Goal: Information Seeking & Learning: Learn about a topic

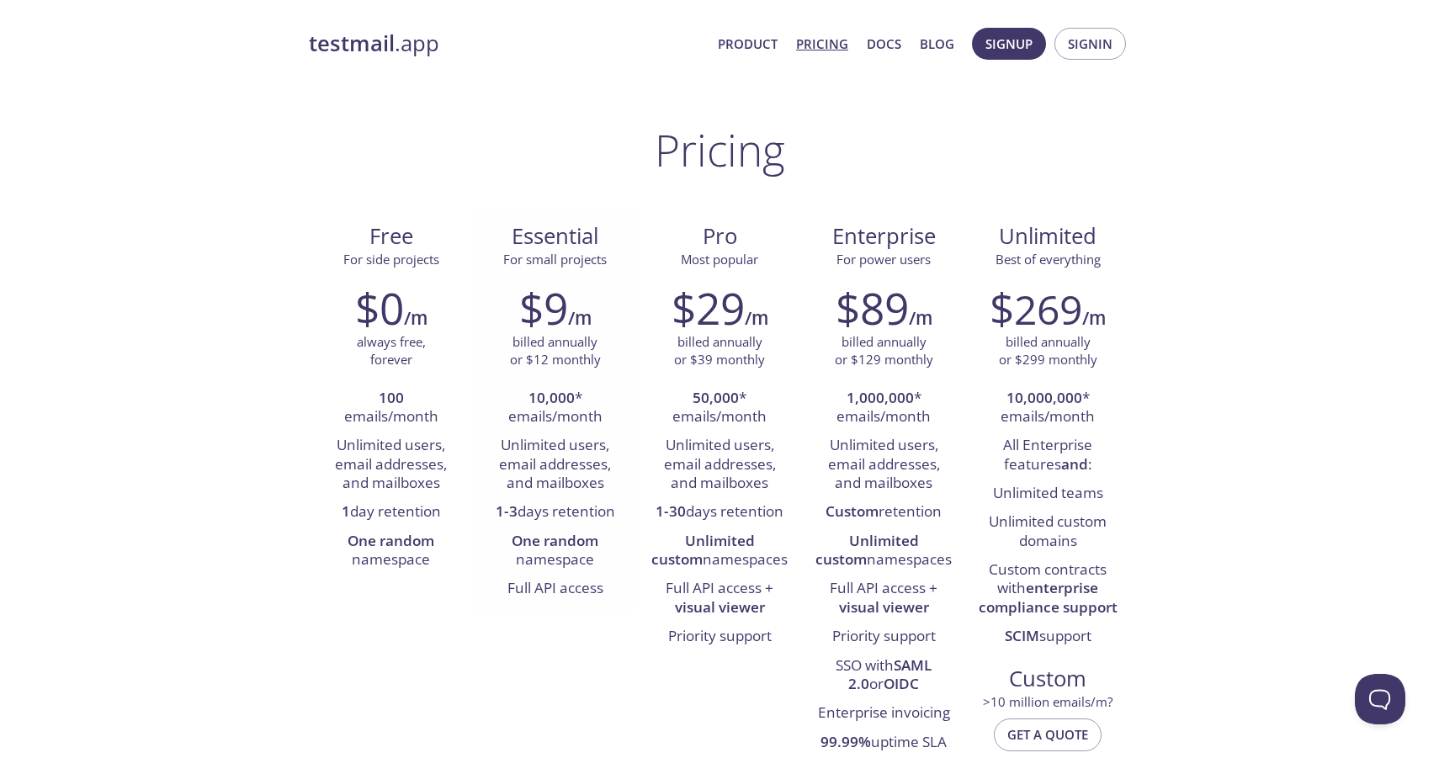
scroll to position [1305, 0]
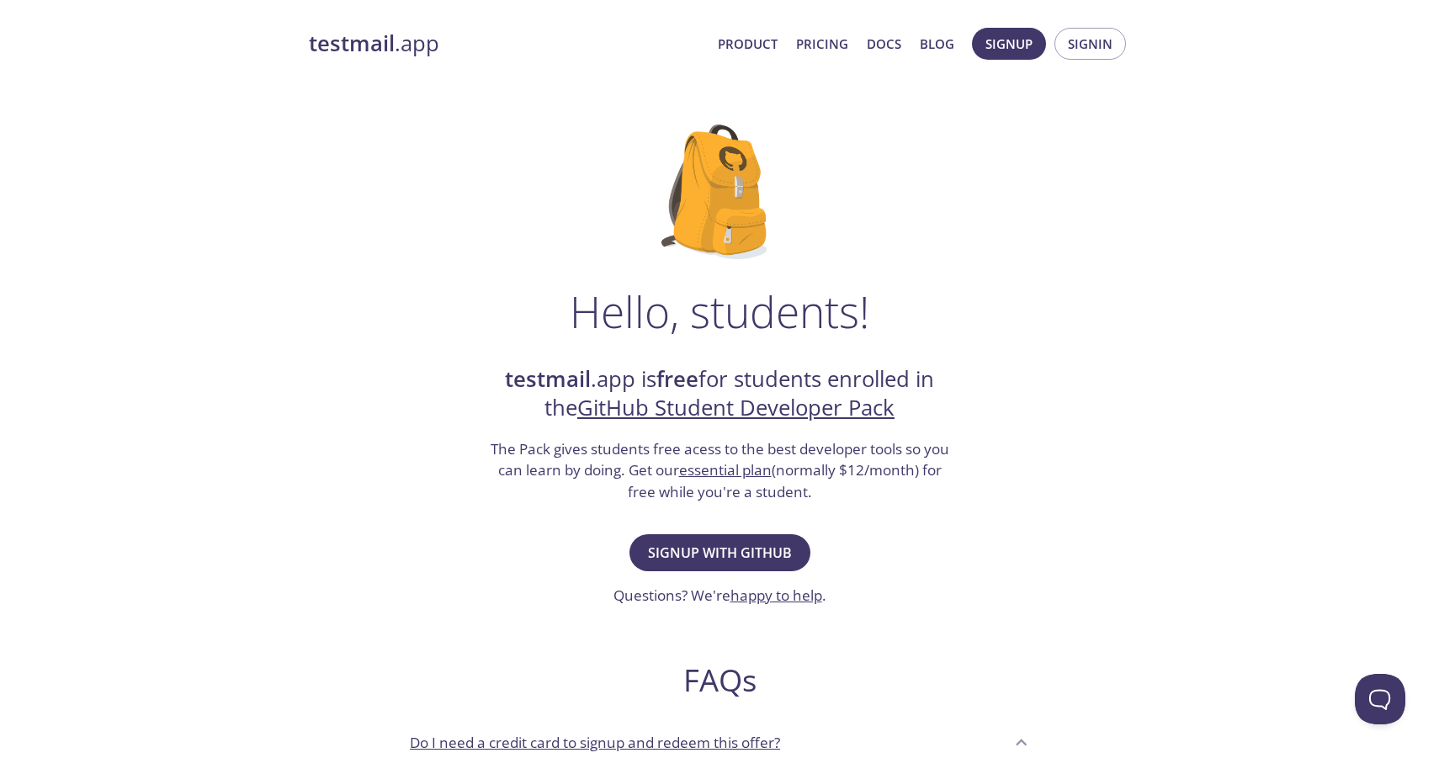
click at [840, 29] on span "Product Pricing Docs Blog" at bounding box center [836, 44] width 255 height 40
click at [840, 33] on link "Pricing" at bounding box center [822, 44] width 52 height 22
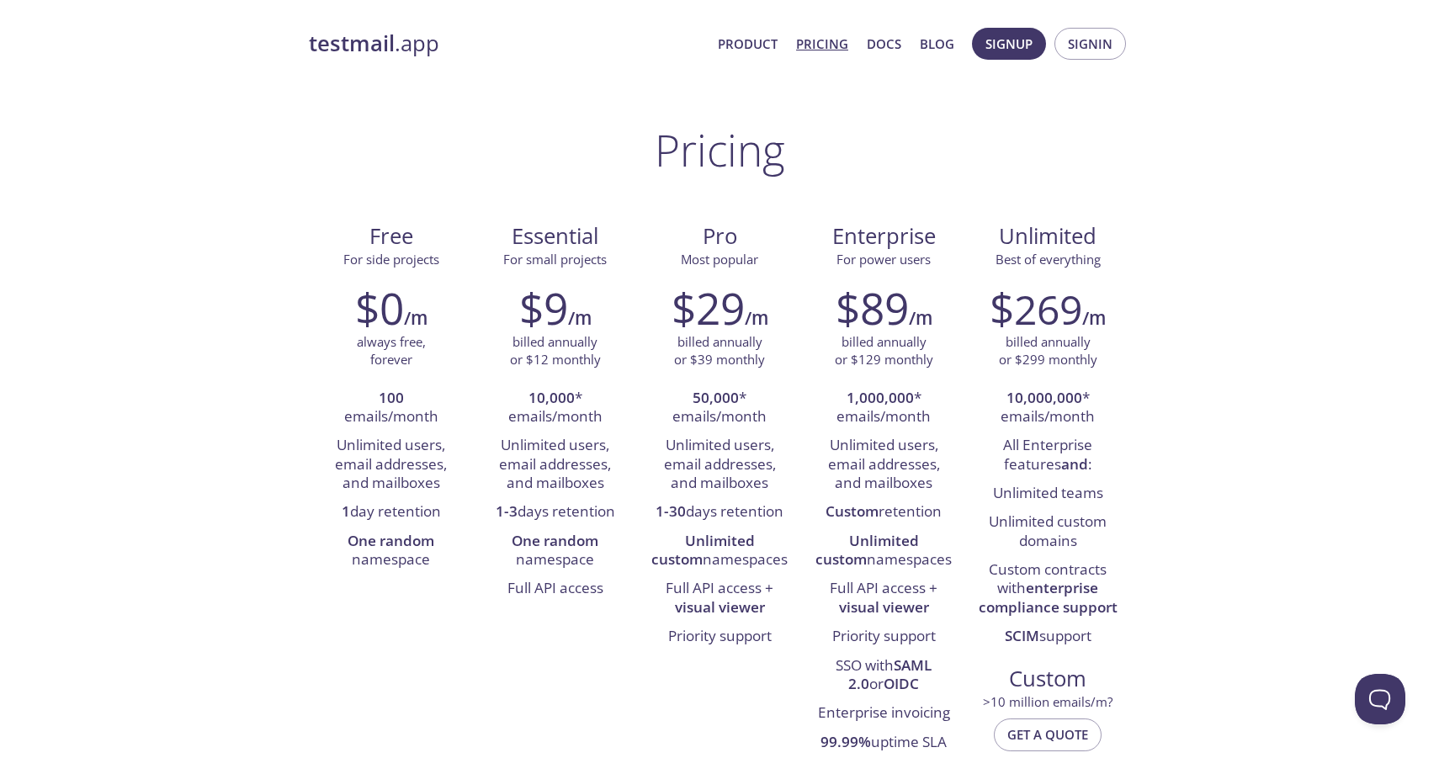
click at [868, 44] on span "Product Pricing Docs Blog" at bounding box center [836, 44] width 255 height 40
click at [879, 45] on link "Docs" at bounding box center [884, 44] width 35 height 22
